Goal: Task Accomplishment & Management: Manage account settings

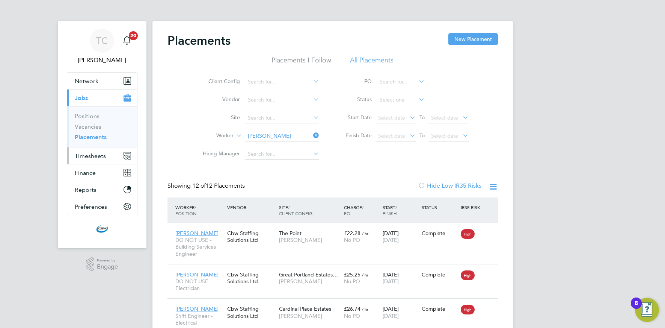
click at [91, 152] on span "Timesheets" at bounding box center [90, 155] width 31 height 7
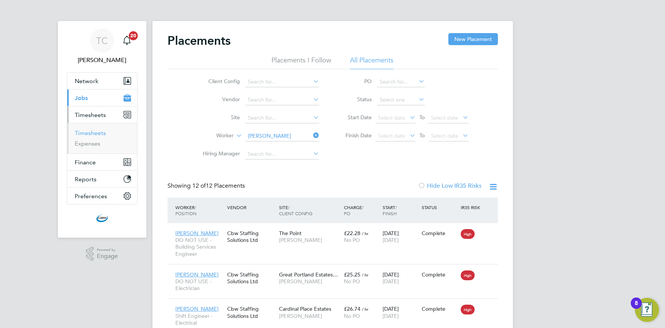
drag, startPoint x: 86, startPoint y: 133, endPoint x: 112, endPoint y: 133, distance: 26.3
click at [86, 133] on link "Timesheets" at bounding box center [90, 132] width 31 height 7
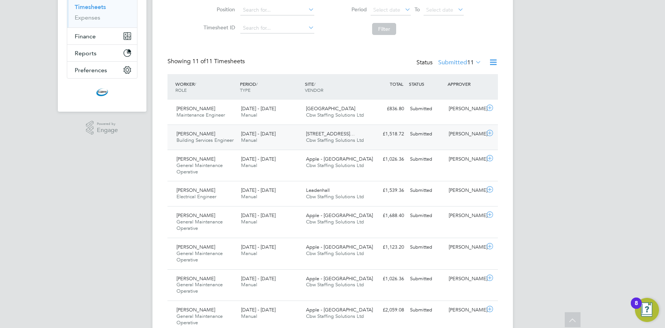
click at [453, 133] on div "[PERSON_NAME]" at bounding box center [465, 134] width 39 height 12
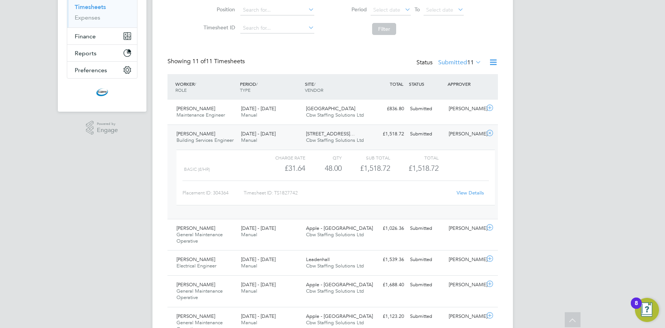
click at [469, 190] on link "View Details" at bounding box center [470, 192] width 27 height 6
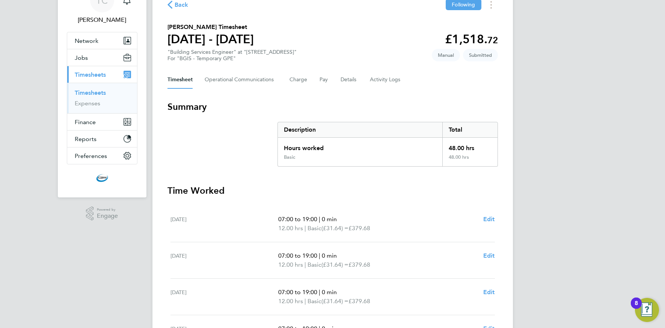
scroll to position [44, 0]
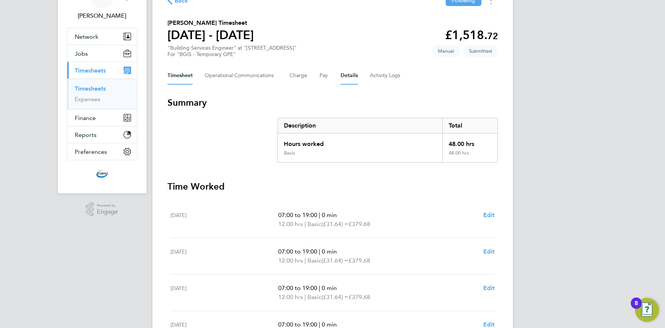
click at [345, 76] on button "Details" at bounding box center [349, 76] width 17 height 18
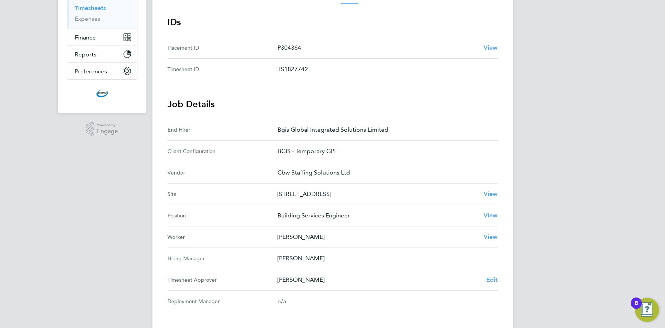
scroll to position [256, 0]
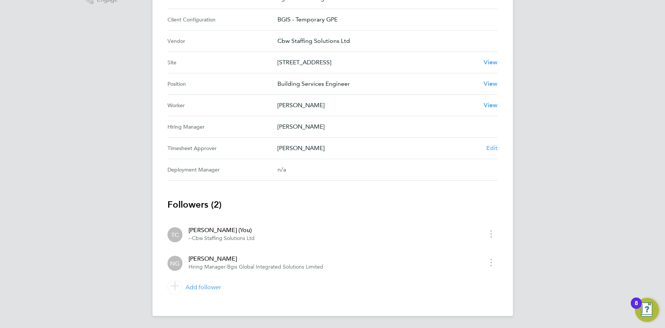
click at [494, 147] on span "Edit" at bounding box center [493, 147] width 12 height 7
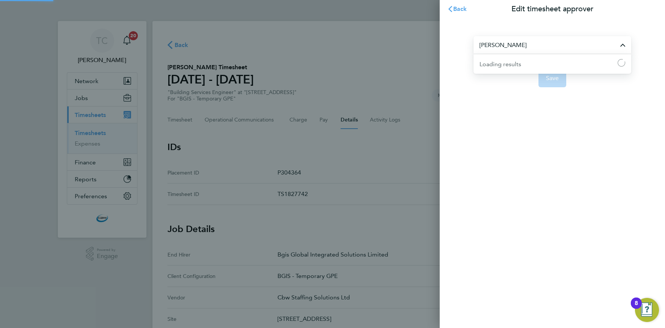
click at [510, 46] on input "[PERSON_NAME]" at bounding box center [553, 45] width 158 height 18
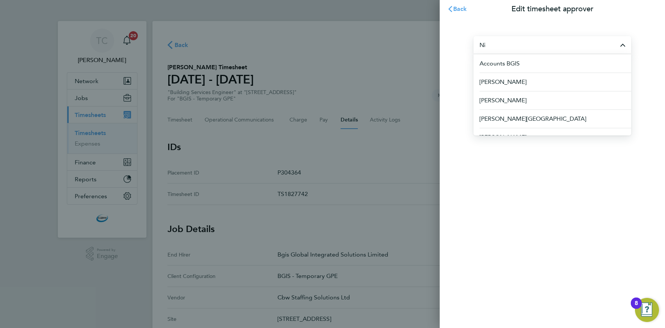
type input "N"
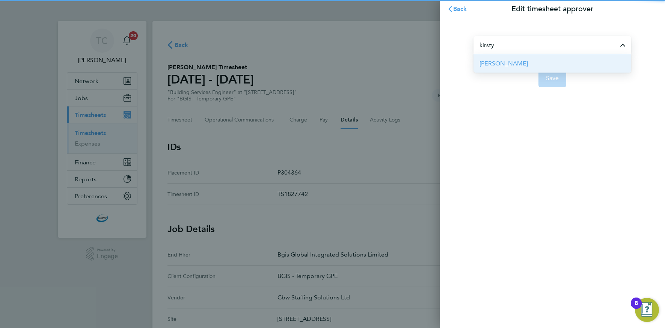
click at [517, 65] on span "[PERSON_NAME]" at bounding box center [504, 63] width 48 height 9
type input "[PERSON_NAME]"
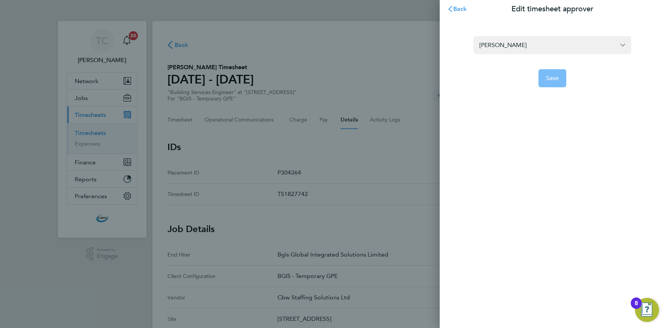
click at [561, 76] on button "Save" at bounding box center [553, 78] width 28 height 18
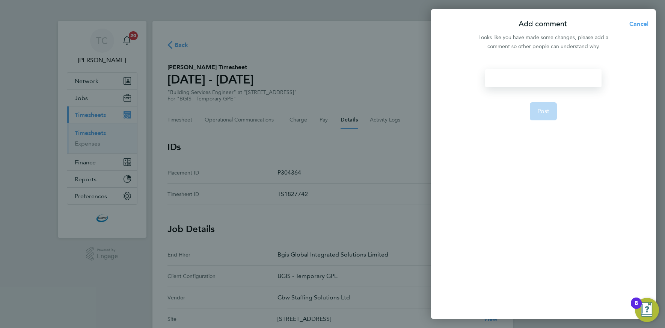
click at [514, 78] on div at bounding box center [543, 78] width 116 height 18
drag, startPoint x: 547, startPoint y: 109, endPoint x: 533, endPoint y: 112, distance: 14.5
click at [546, 109] on span "Post" at bounding box center [544, 111] width 12 height 8
